Goal: Find specific page/section: Find specific page/section

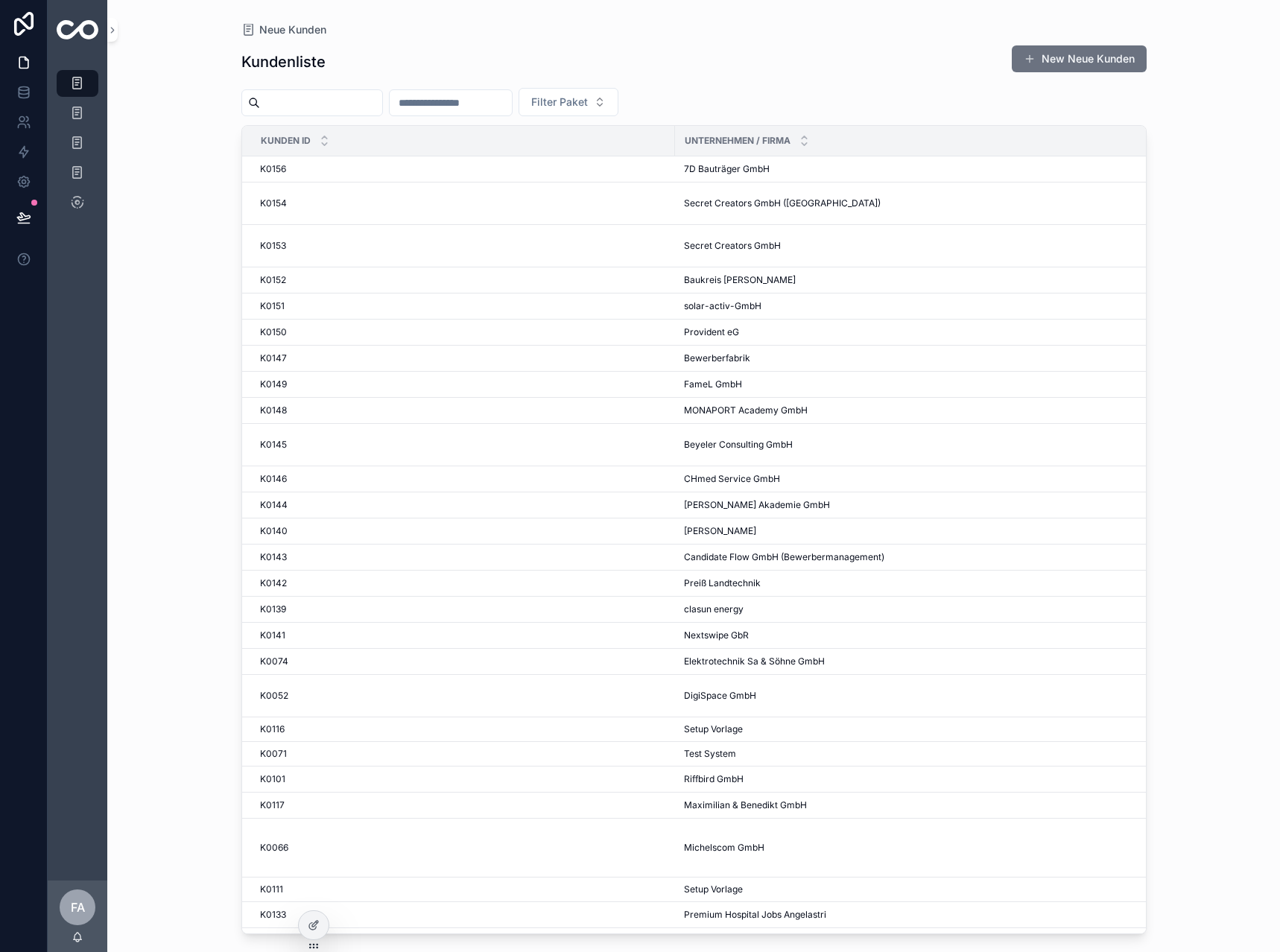
click at [458, 102] on input "scrollable content" at bounding box center [451, 102] width 122 height 21
type input "**"
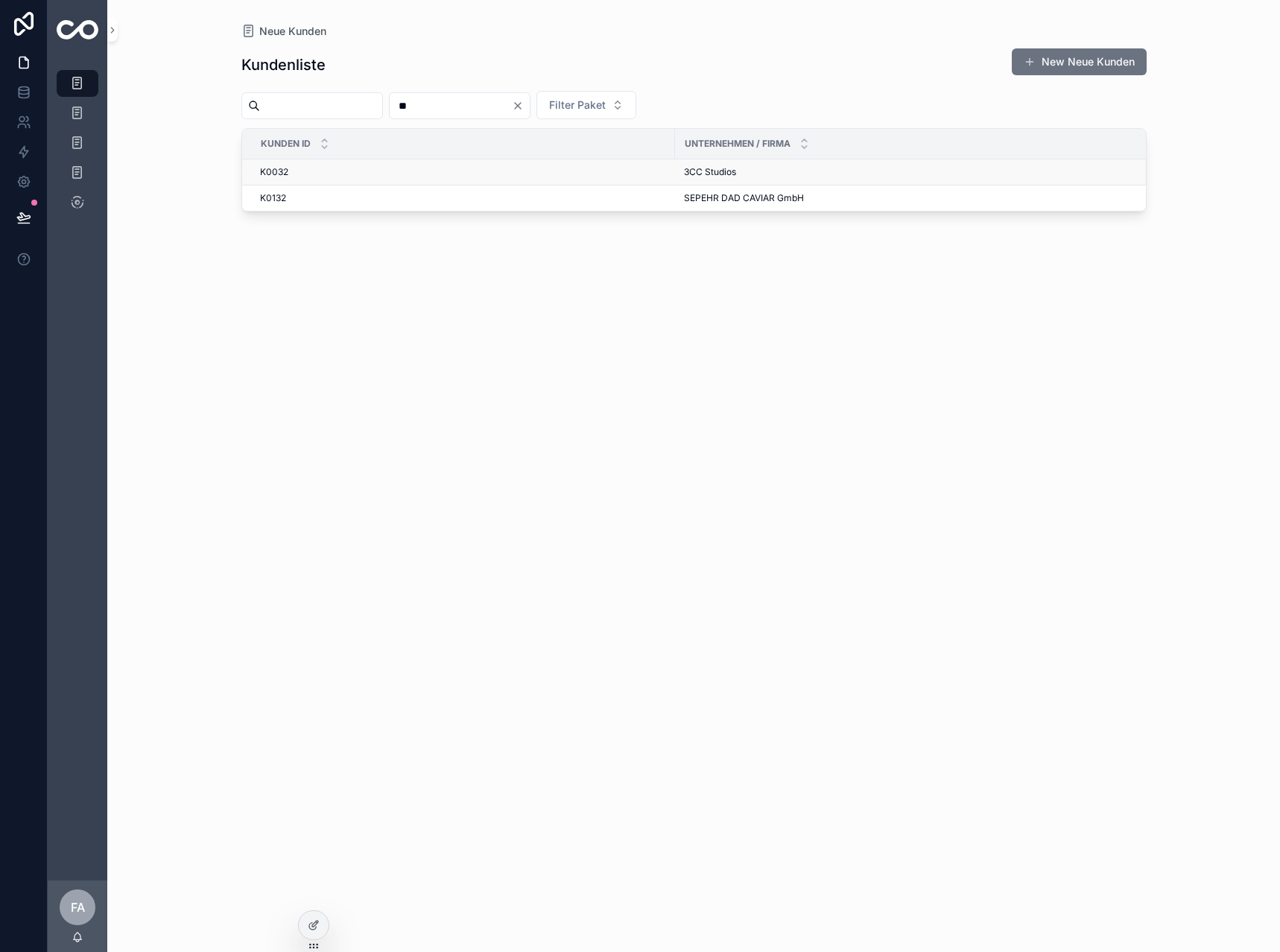
click at [312, 181] on td "K0032 K0032" at bounding box center [459, 172] width 433 height 26
click at [295, 175] on div "K0032 K0032" at bounding box center [463, 172] width 406 height 12
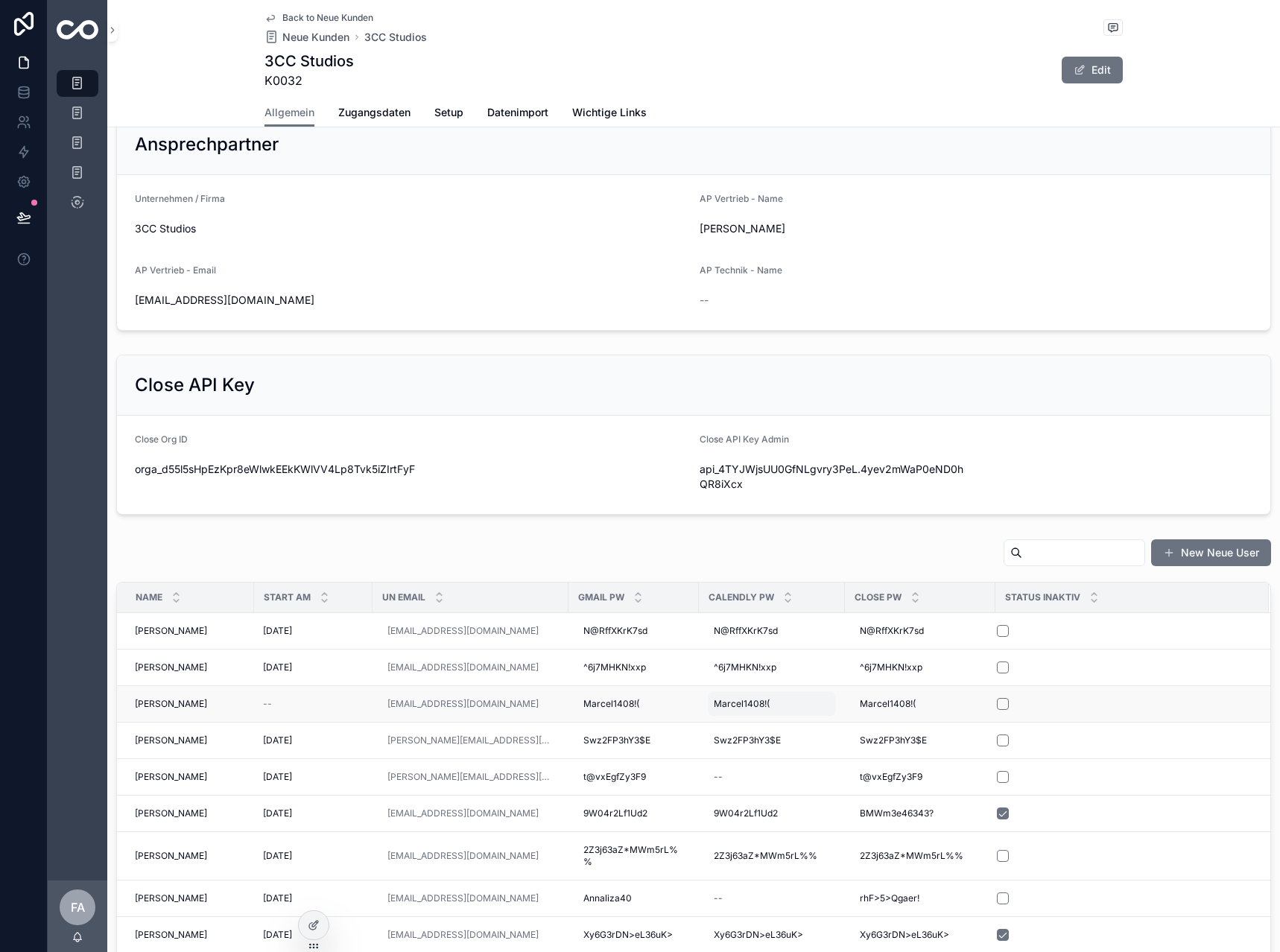
scroll to position [372, 0]
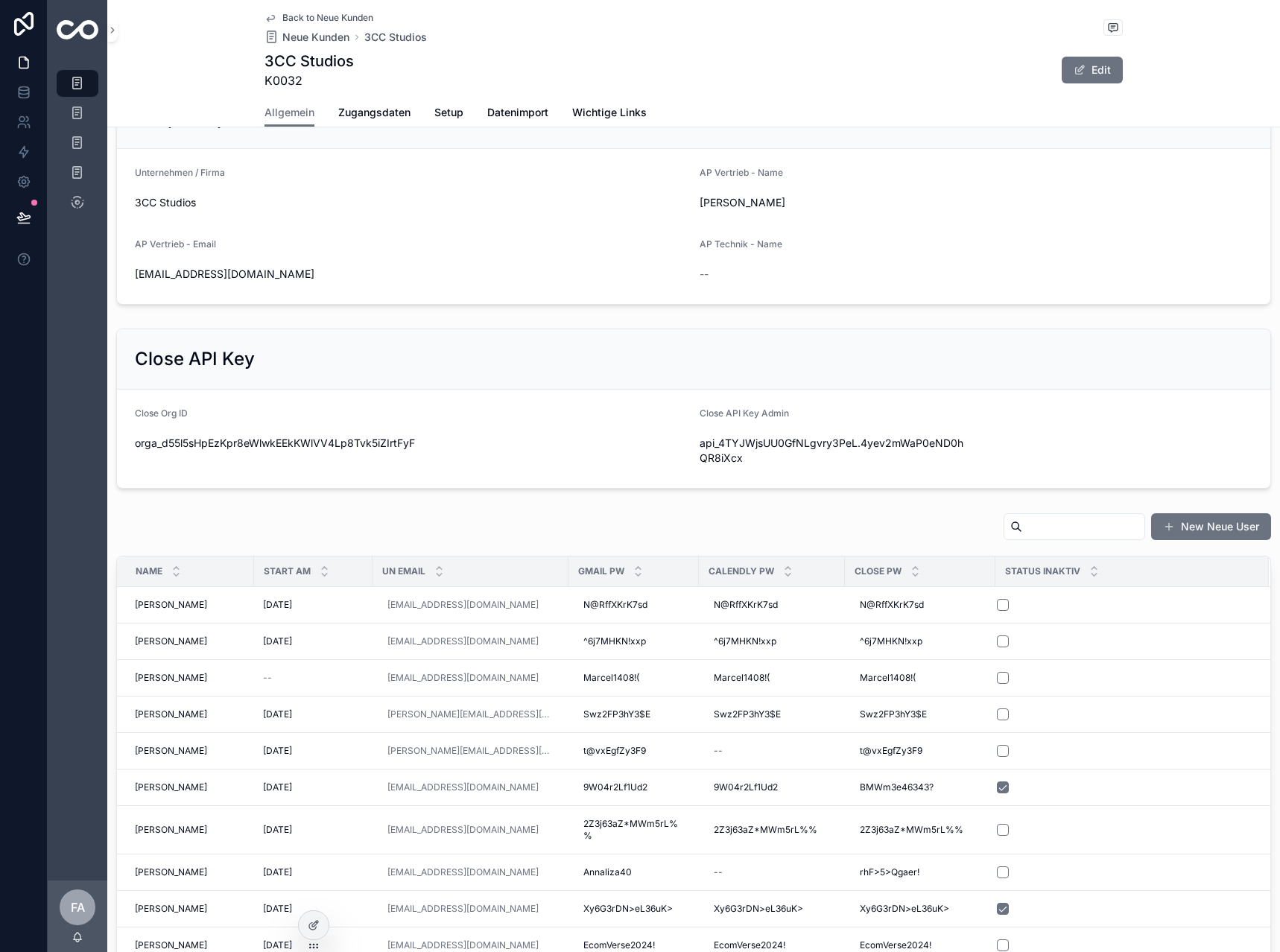
click at [1022, 525] on input "scrollable content" at bounding box center [1083, 526] width 122 height 21
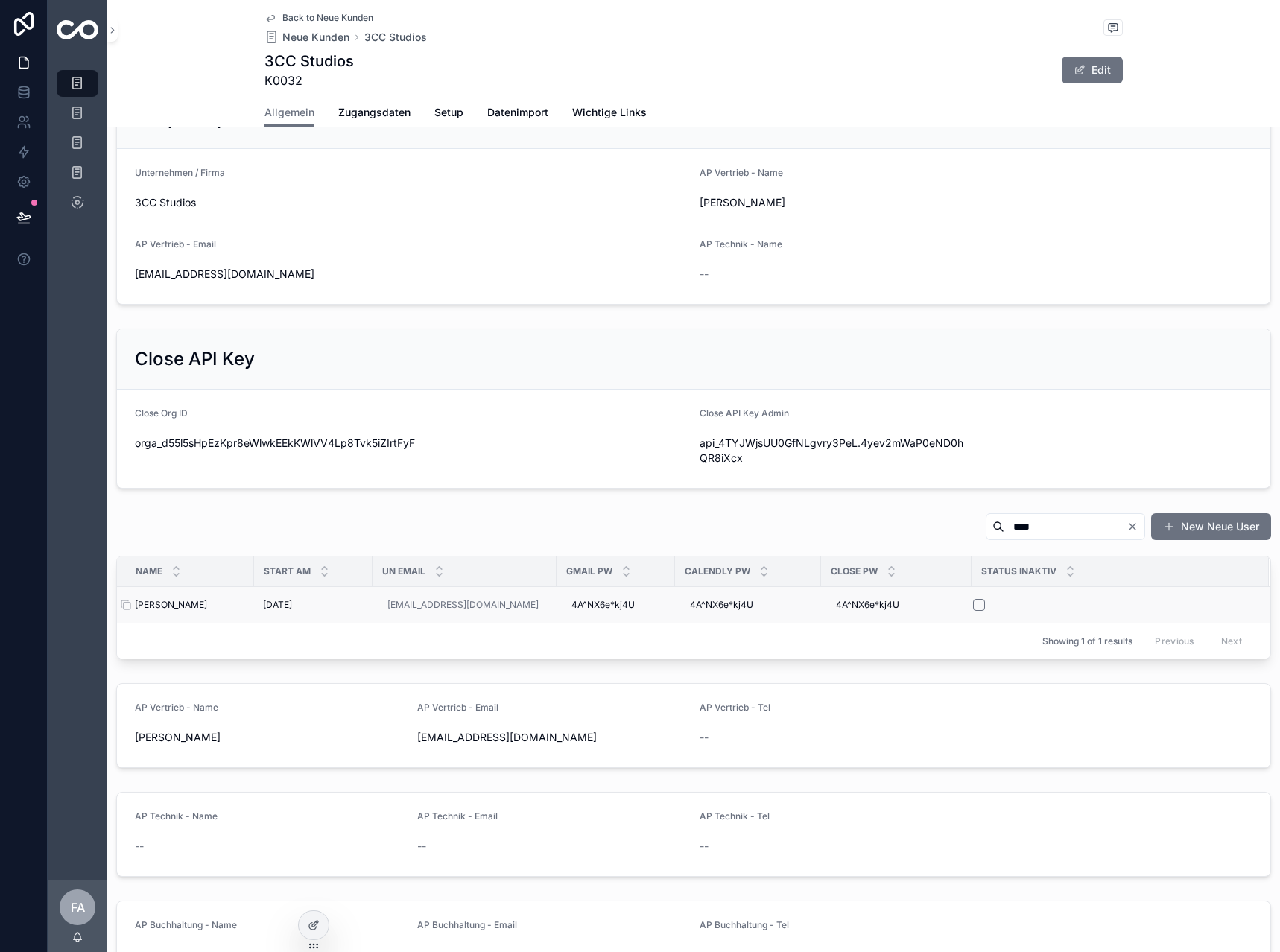
type input "****"
click at [172, 604] on span "[PERSON_NAME]" at bounding box center [170, 604] width 72 height 12
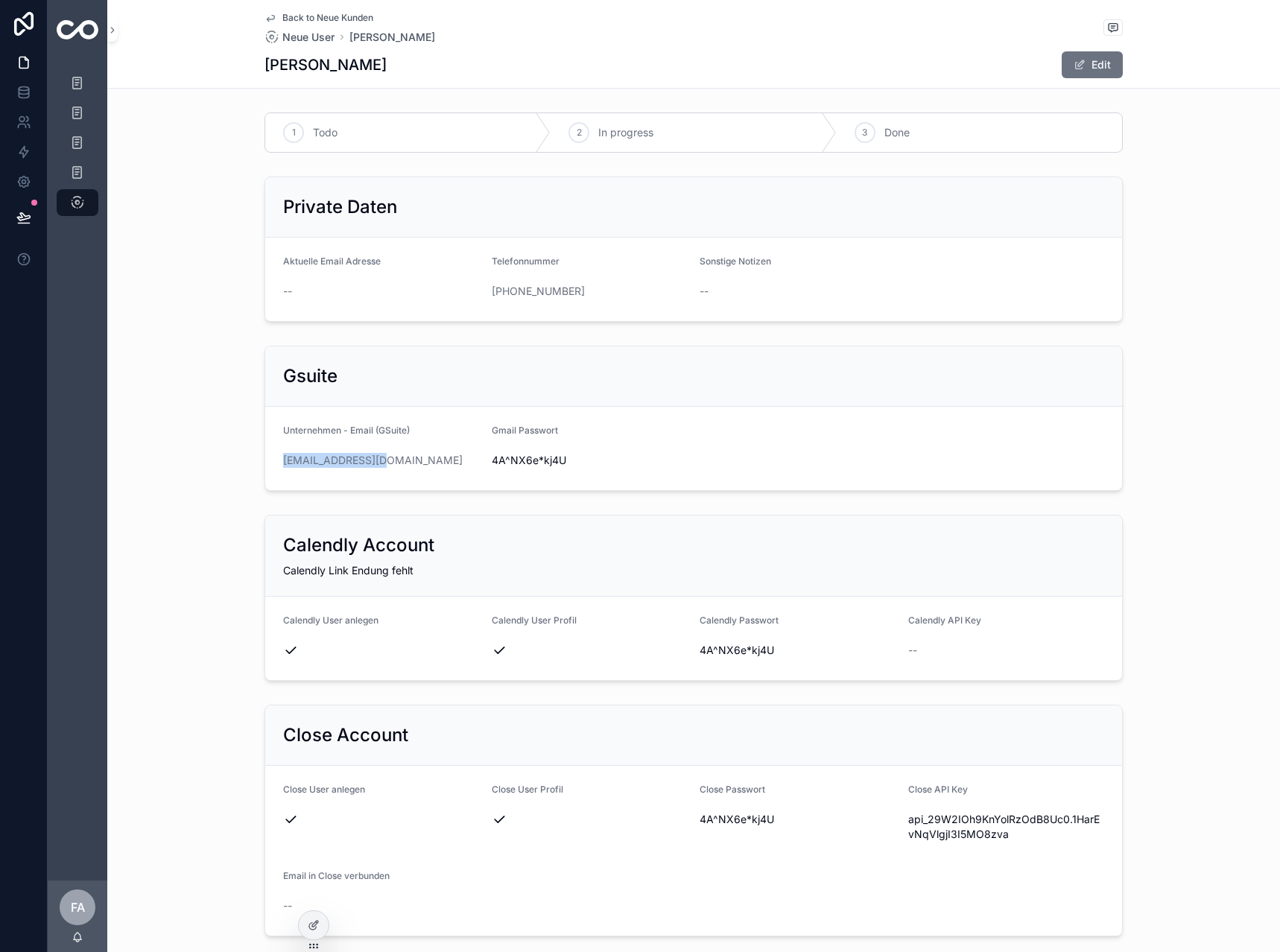
drag, startPoint x: 366, startPoint y: 479, endPoint x: 260, endPoint y: 460, distance: 107.7
click at [265, 460] on form "Unternehmen - Email (GSuite) [EMAIL_ADDRESS][DOMAIN_NAME] Gmail Passwort [SECUR…" at bounding box center [693, 448] width 857 height 84
click at [477, 452] on form "Unternehmen - Email (GSuite) [EMAIL_ADDRESS][DOMAIN_NAME] Gmail Passwort [SECUR…" at bounding box center [693, 448] width 857 height 84
click at [501, 470] on div "4A^NX6e*kj4U" at bounding box center [590, 461] width 197 height 24
click at [501, 459] on span "4A^NX6e*kj4U" at bounding box center [590, 460] width 197 height 15
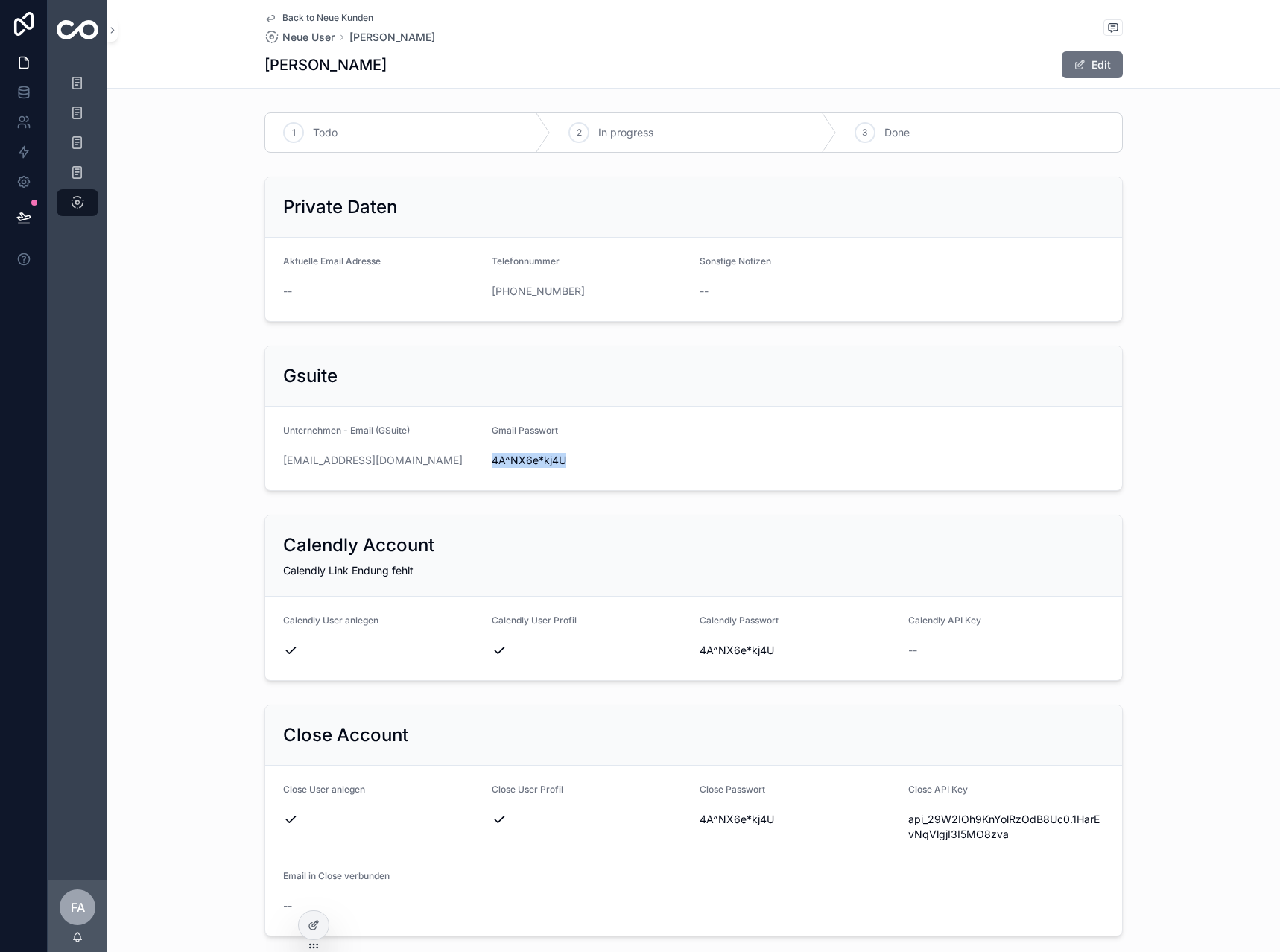
drag, startPoint x: 574, startPoint y: 472, endPoint x: 483, endPoint y: 464, distance: 91.4
click at [483, 464] on form "Unternehmen - Email (GSuite) [EMAIL_ADDRESS][DOMAIN_NAME] Gmail Passwort [SECUR…" at bounding box center [693, 448] width 857 height 84
copy span "4A^NX6e*kj4U"
click at [661, 62] on div "[PERSON_NAME] Edit" at bounding box center [694, 64] width 859 height 29
click at [270, 19] on icon "scrollable content" at bounding box center [271, 18] width 12 height 12
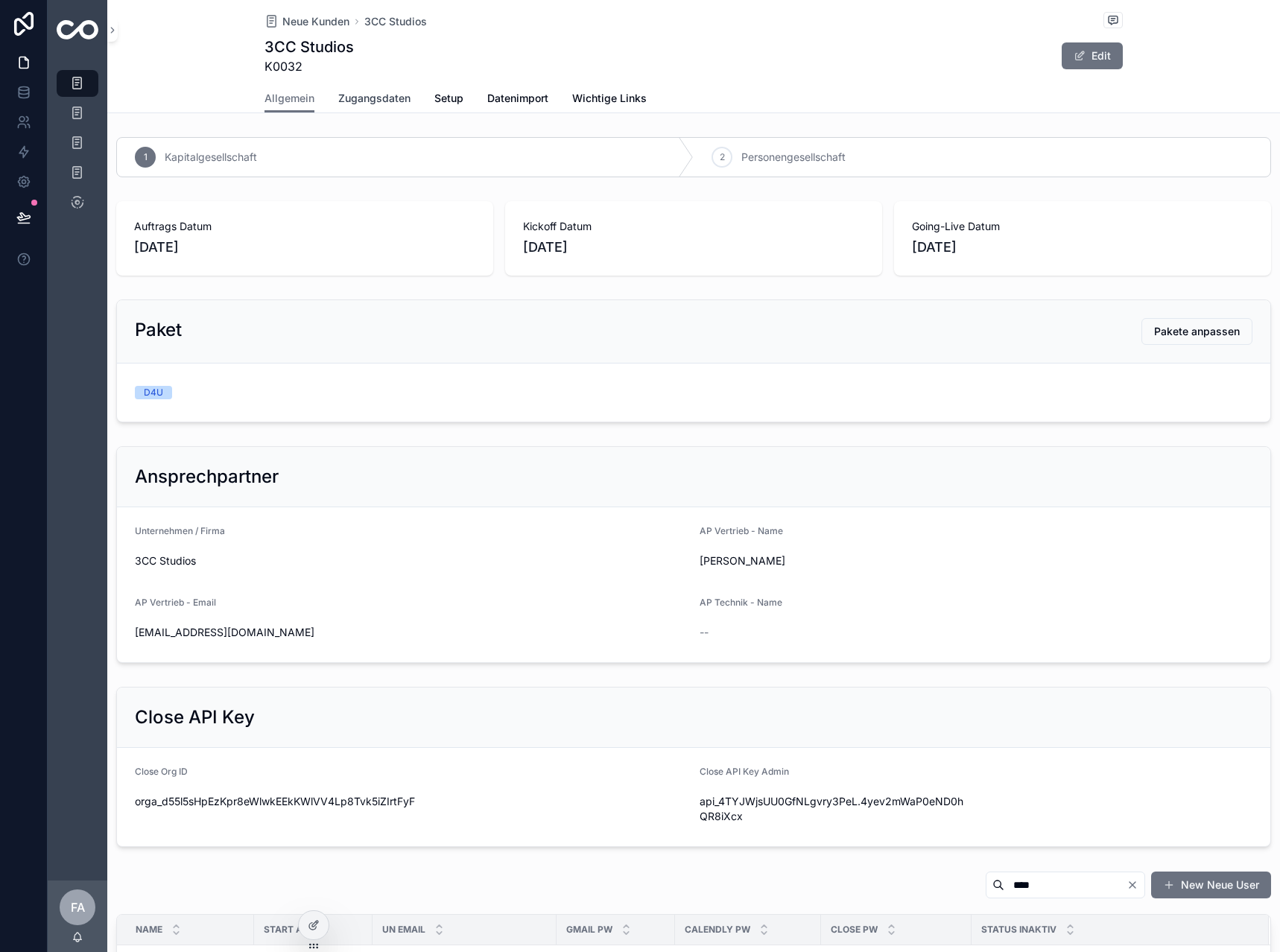
drag, startPoint x: 376, startPoint y: 104, endPoint x: 518, endPoint y: 604, distance: 519.8
click at [376, 104] on span "Zugangsdaten" at bounding box center [374, 97] width 72 height 15
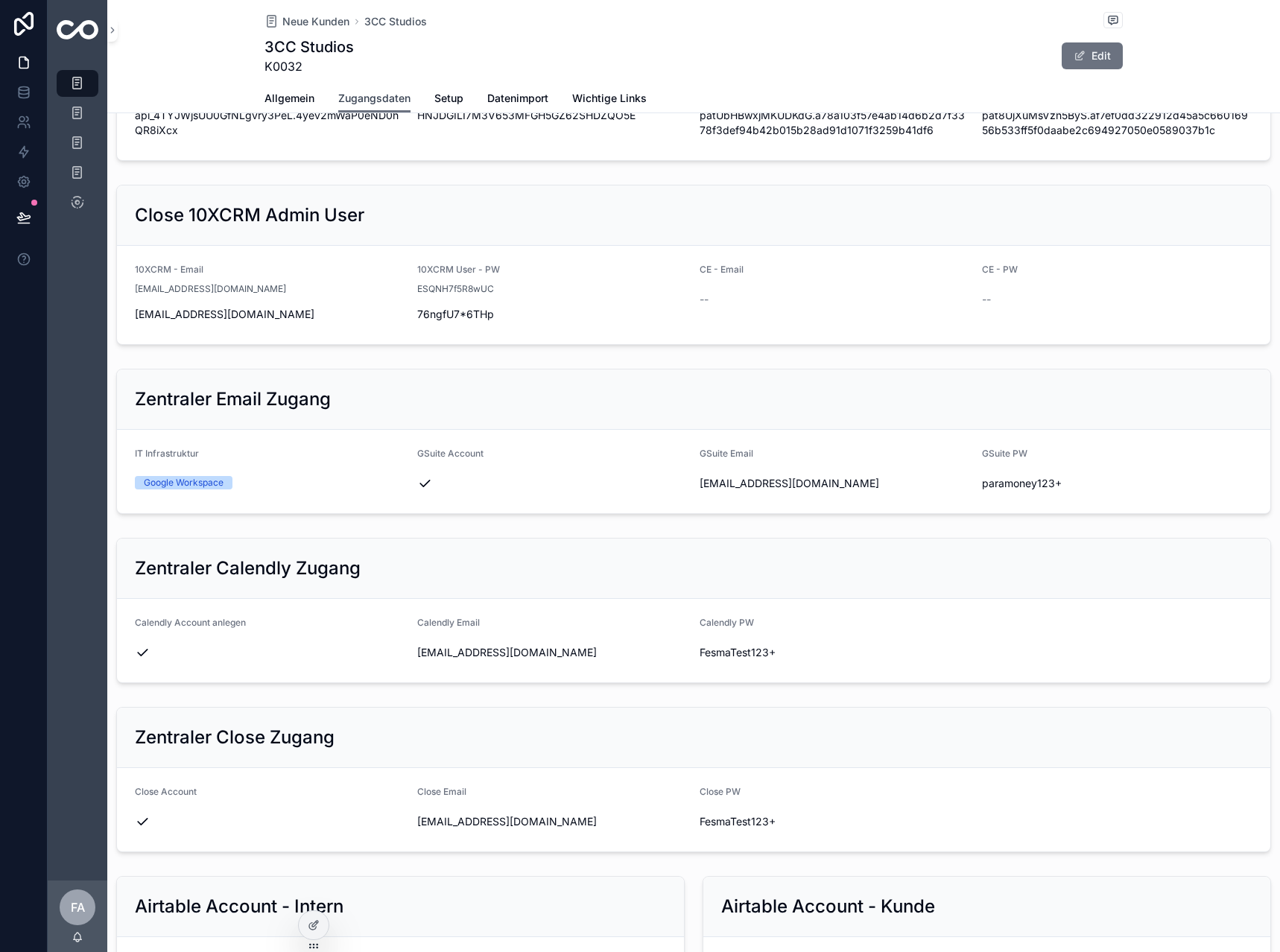
scroll to position [149, 0]
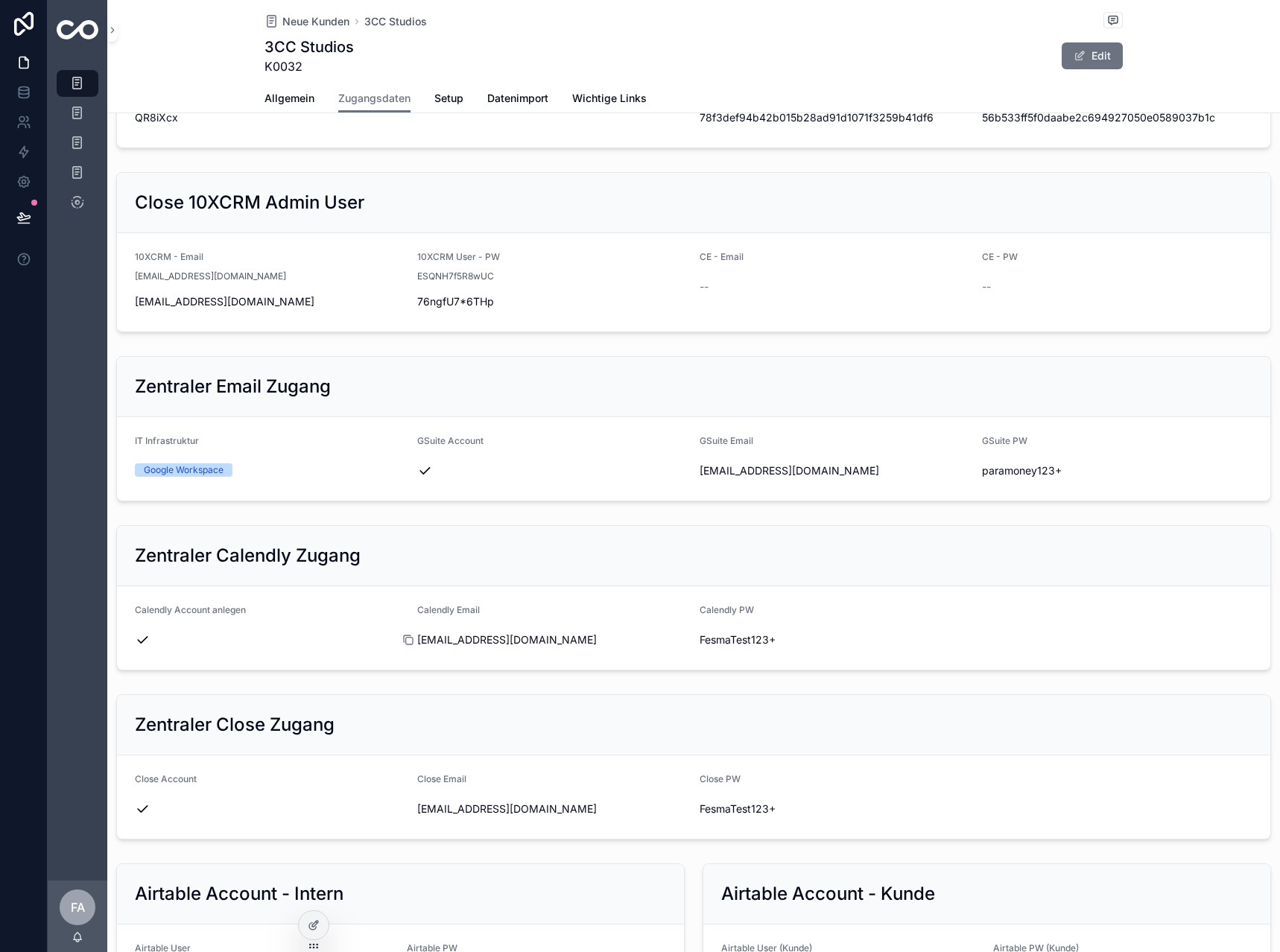
click at [409, 639] on icon "scrollable content" at bounding box center [409, 640] width 12 height 12
click at [690, 642] on icon "scrollable content" at bounding box center [691, 641] width 7 height 7
